Goal: Information Seeking & Learning: Learn about a topic

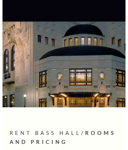
scroll to position [524, 0]
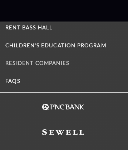
click at [38, 60] on link "Resident Companies" at bounding box center [37, 63] width 64 height 6
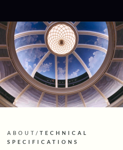
click at [61, 10] on icon at bounding box center [62, 11] width 70 height 8
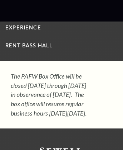
scroll to position [4777, 0]
